Goal: Task Accomplishment & Management: Use online tool/utility

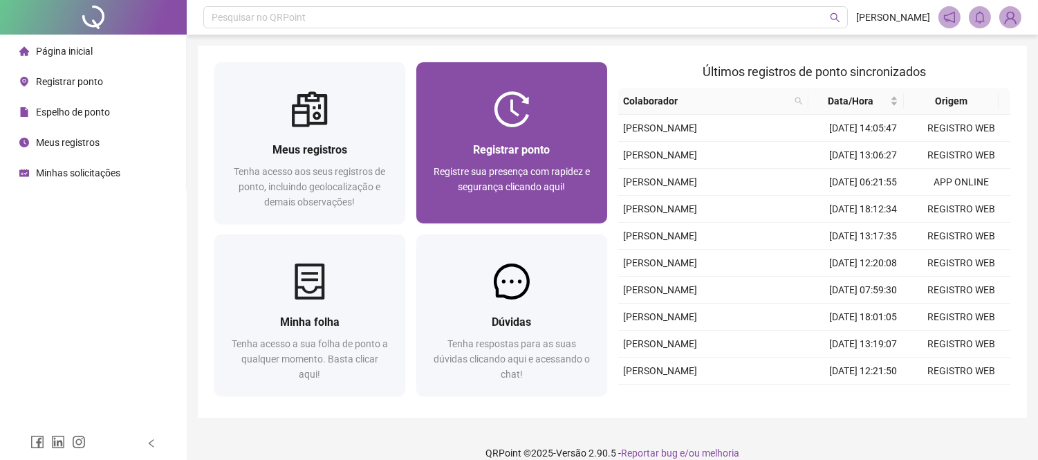
click at [473, 171] on span "Registre sua presença com rapidez e segurança clicando aqui!" at bounding box center [512, 179] width 156 height 26
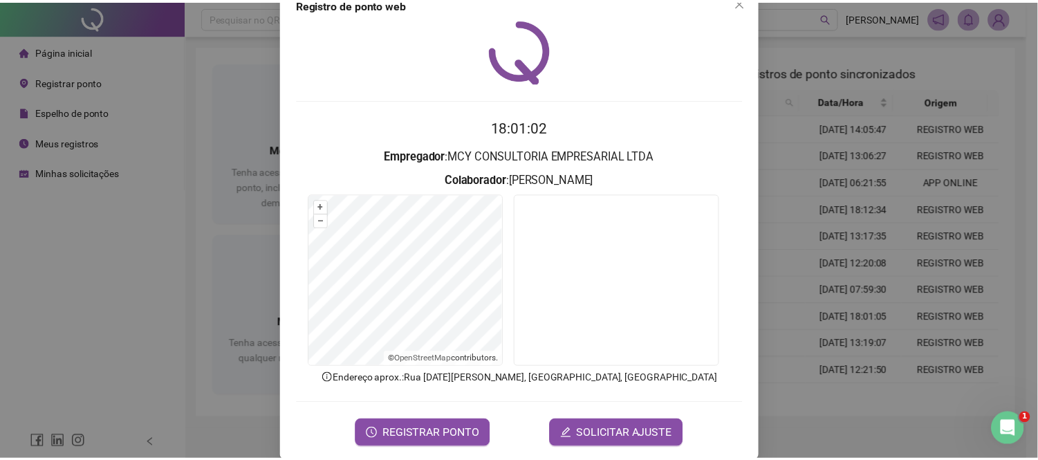
scroll to position [49, 0]
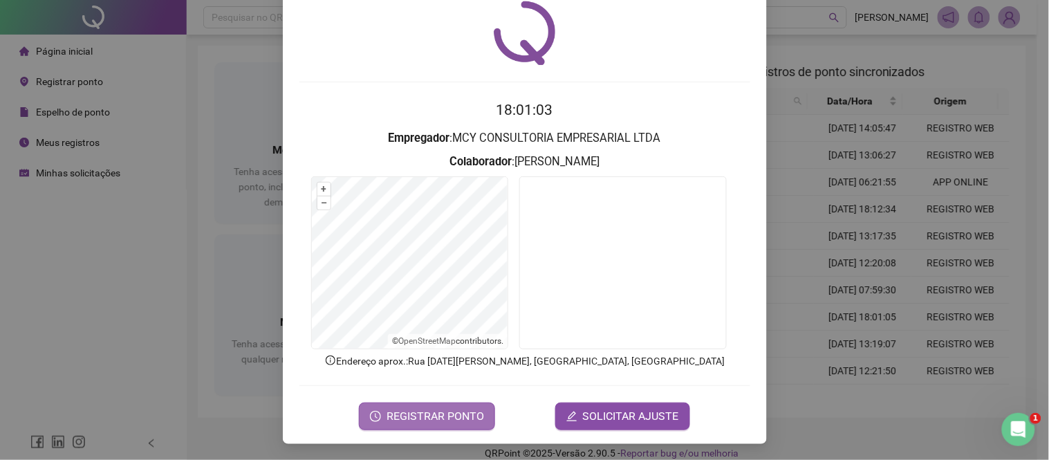
click at [467, 412] on span "REGISTRAR PONTO" at bounding box center [436, 416] width 98 height 17
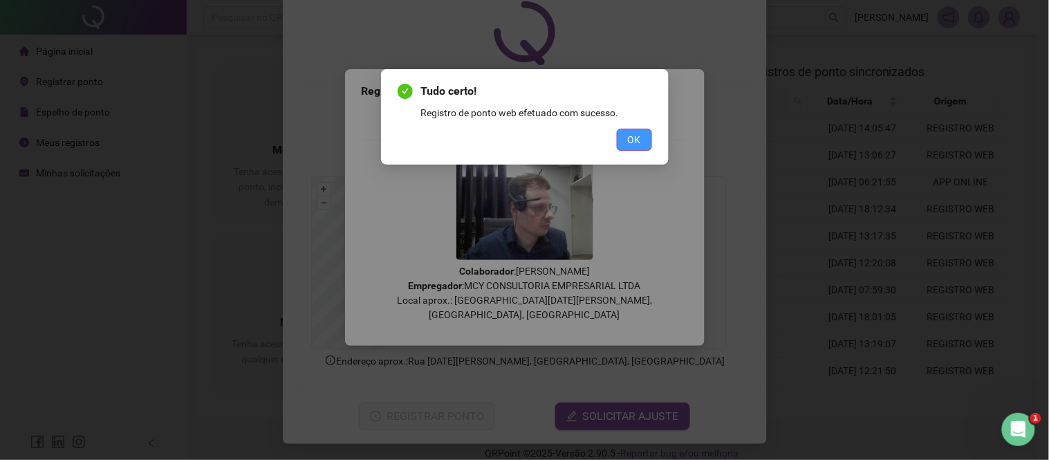
click at [640, 148] on button "OK" at bounding box center [634, 140] width 35 height 22
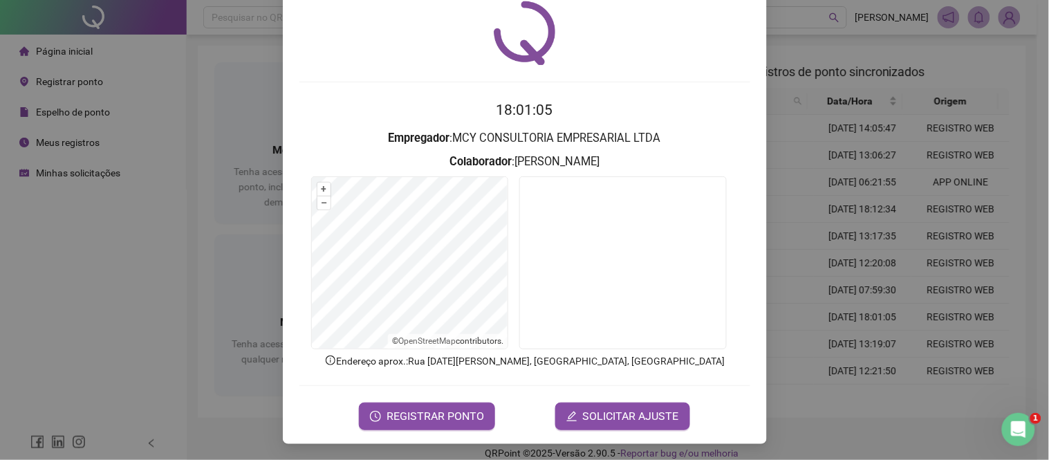
click at [883, 31] on div "Registro de ponto web 18:01:05 Empregador : MCY CONSULTORIA EMPRESARIAL LTDA Co…" at bounding box center [524, 230] width 1049 height 460
